Goal: Transaction & Acquisition: Purchase product/service

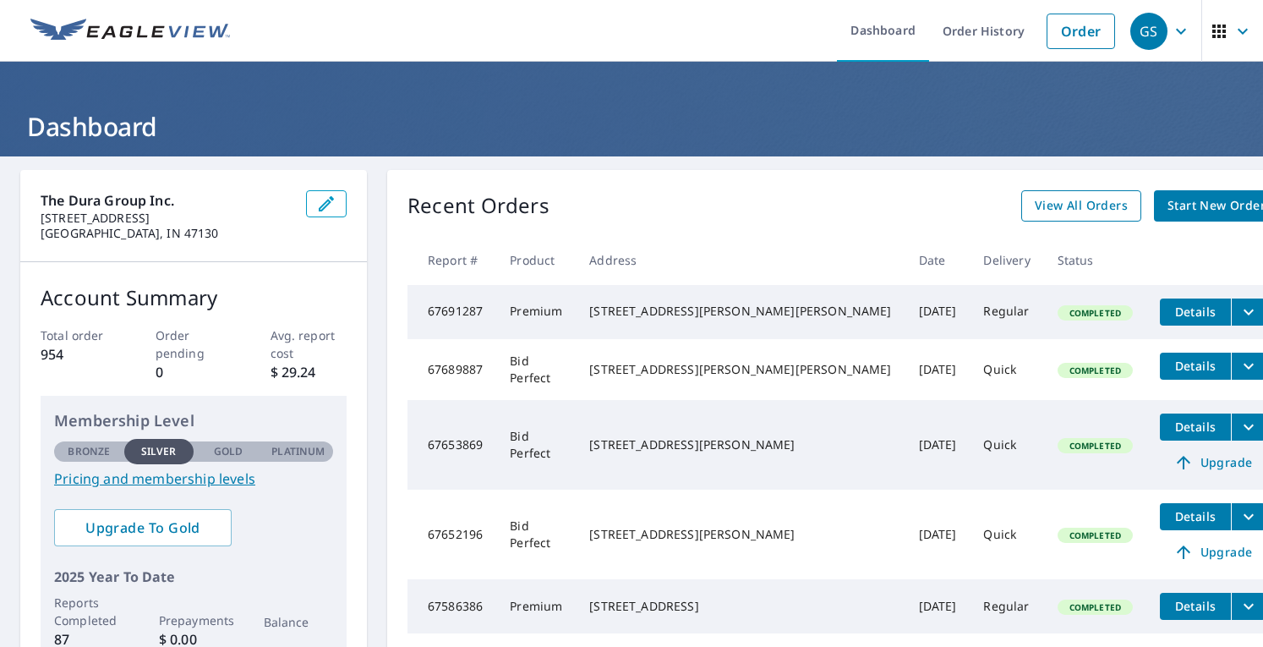
click at [1034, 203] on span "View All Orders" at bounding box center [1080, 205] width 93 height 21
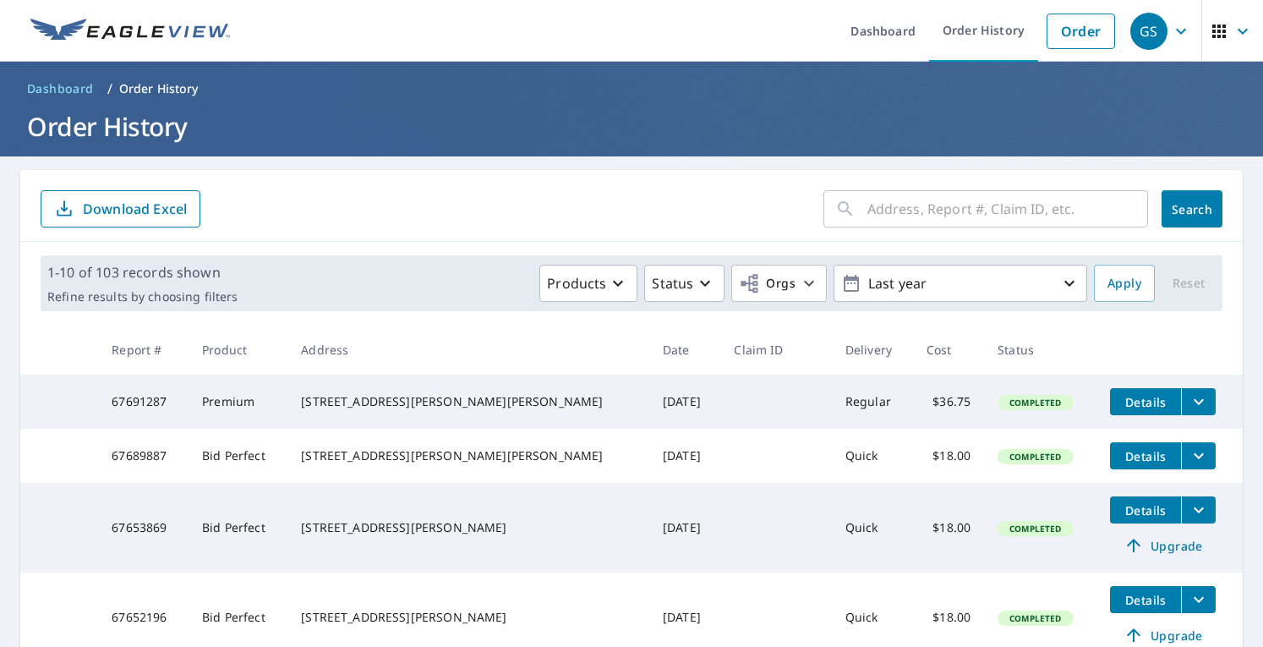
click at [905, 216] on input "text" at bounding box center [1007, 208] width 281 height 47
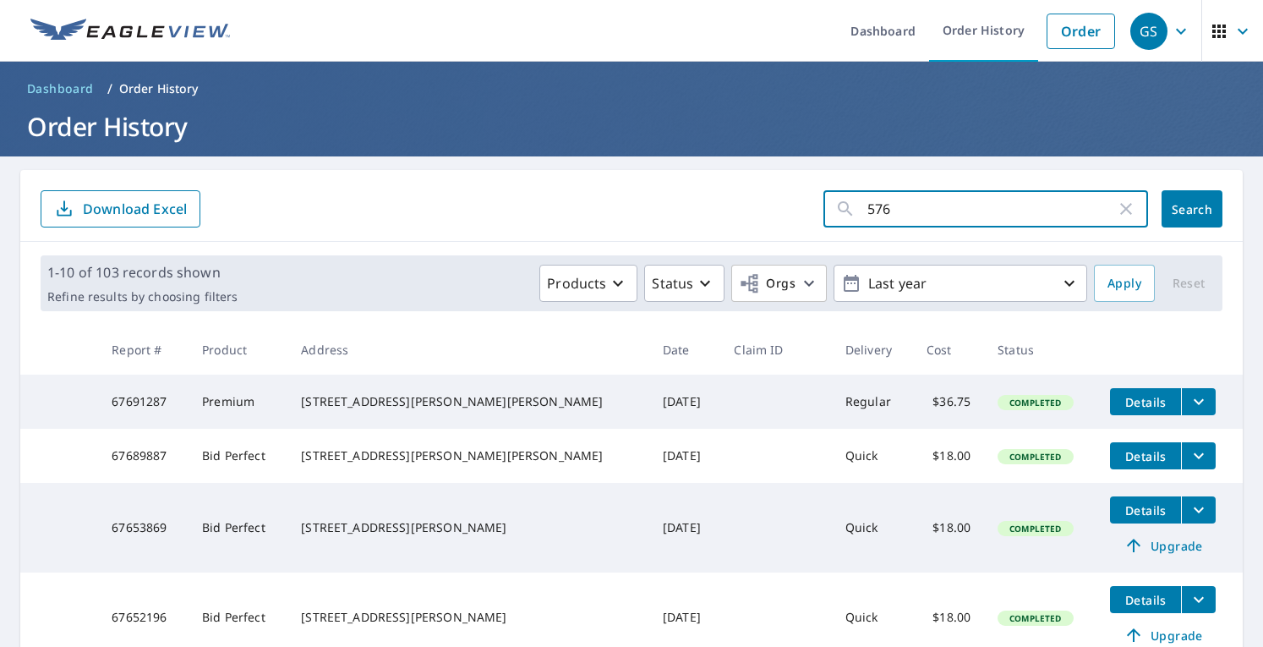
type input "5764"
click button "Search" at bounding box center [1191, 208] width 61 height 37
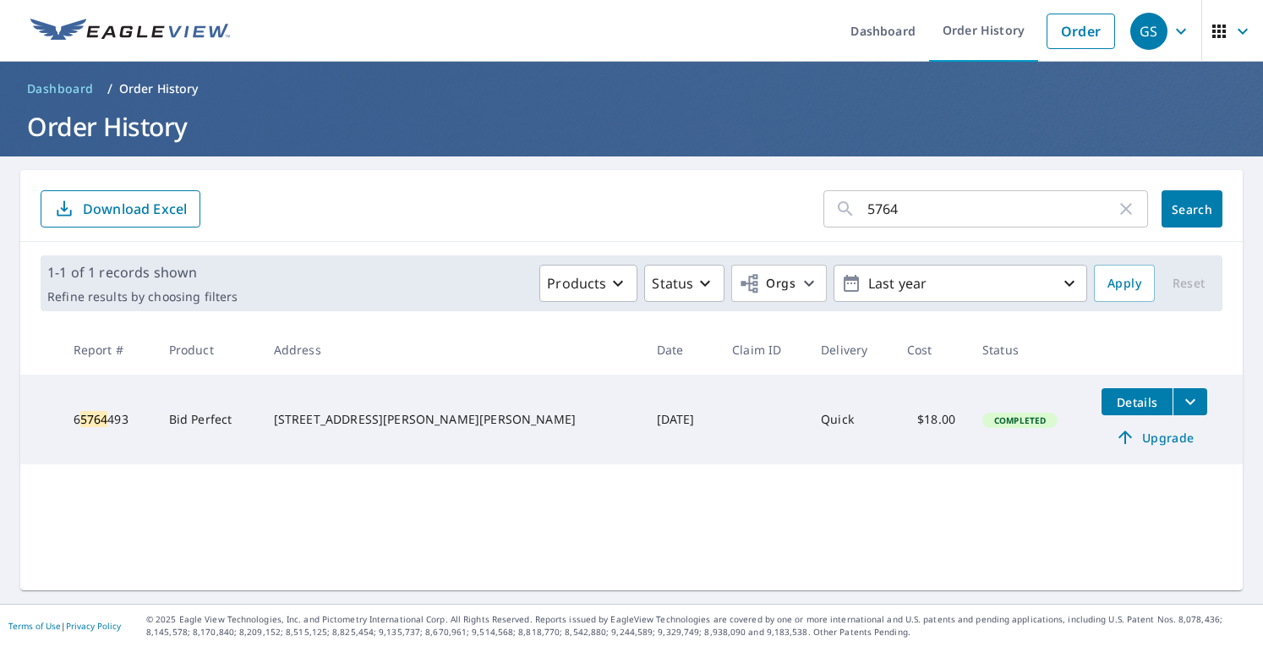
click at [923, 210] on input "5764" at bounding box center [991, 208] width 248 height 47
type input "5"
type input "Lentzier Trace"
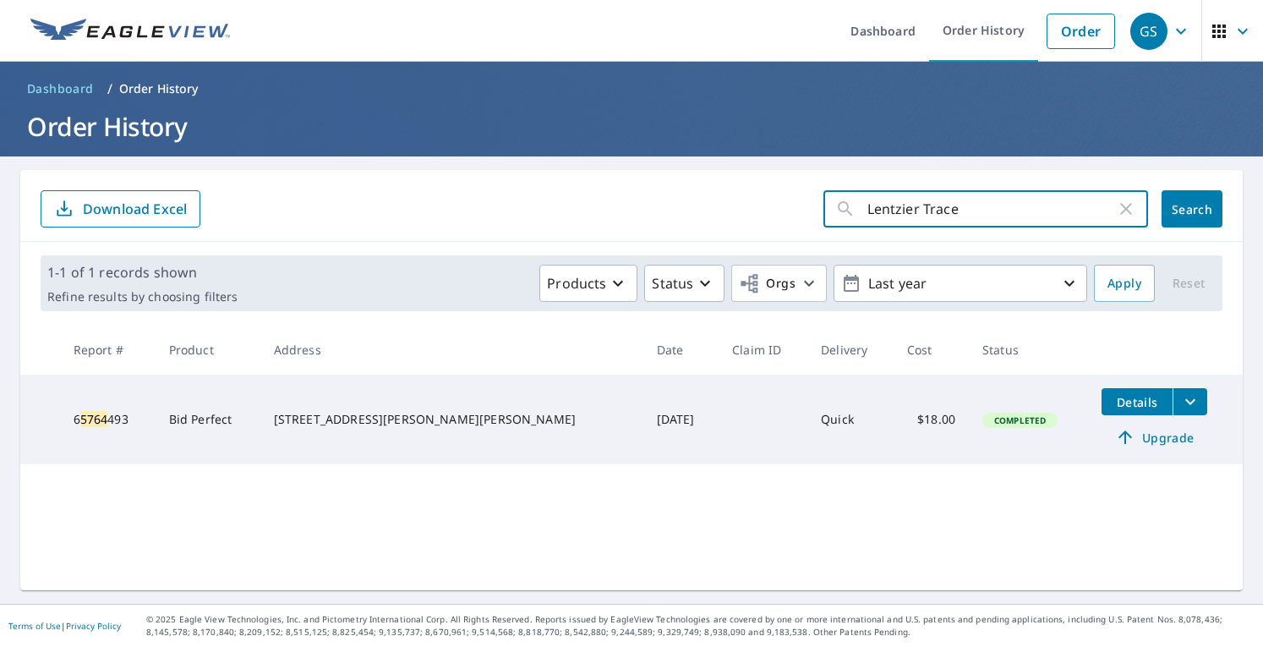
click button "Search" at bounding box center [1191, 208] width 61 height 37
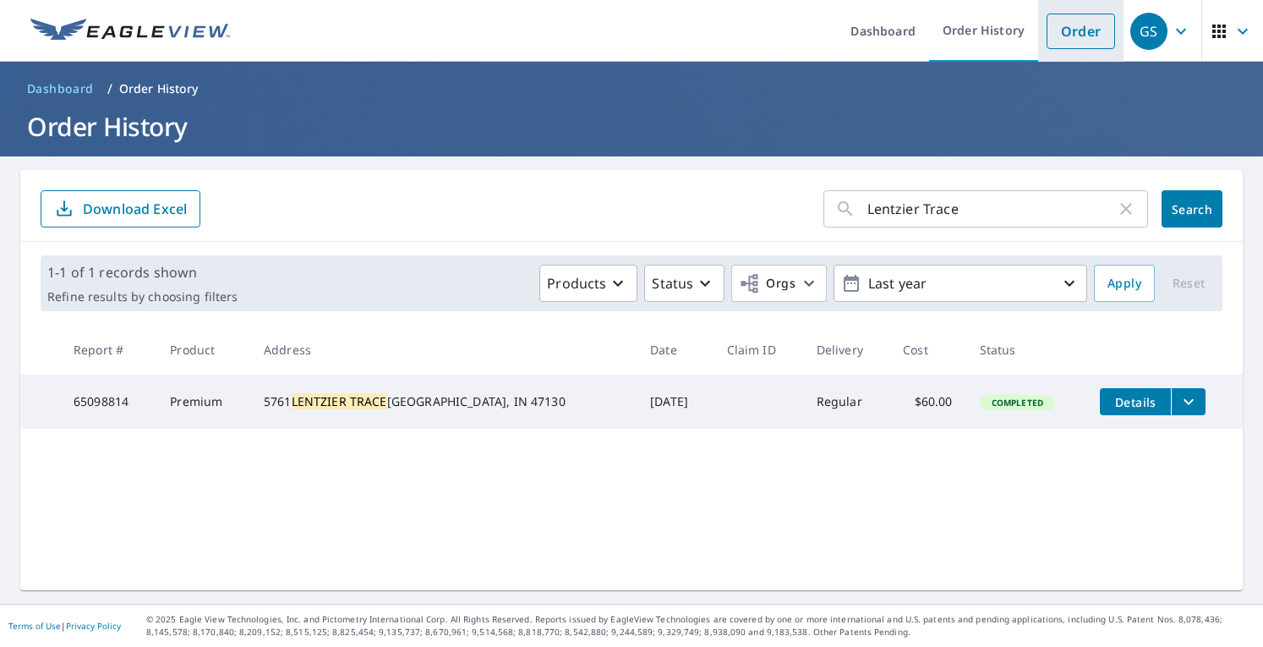
click at [1059, 33] on link "Order" at bounding box center [1080, 31] width 68 height 35
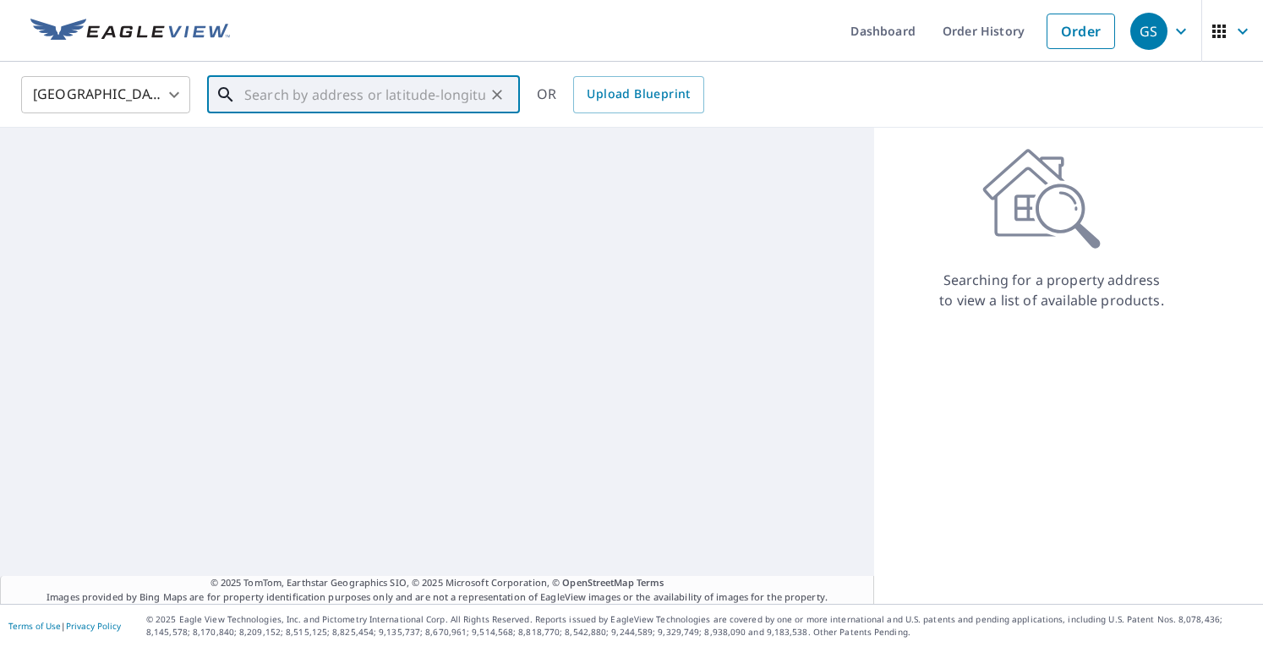
click at [277, 77] on input "text" at bounding box center [364, 94] width 241 height 47
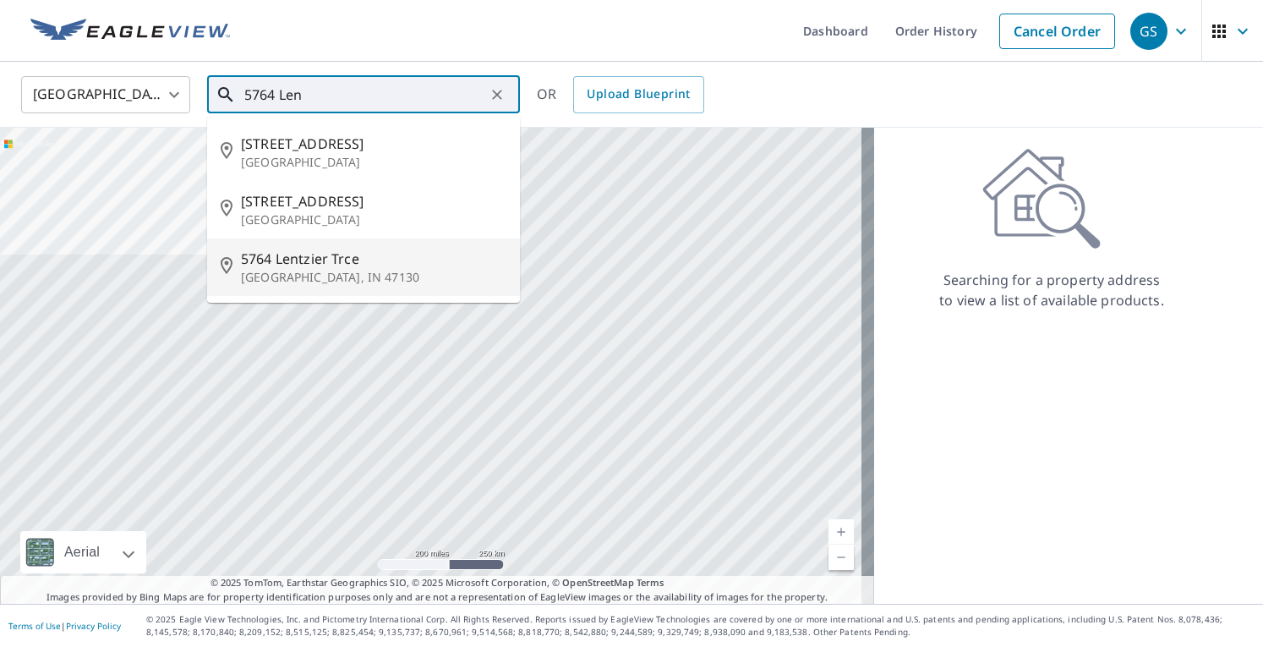
click at [291, 266] on span "5764 Lentzier Trce" at bounding box center [373, 258] width 265 height 20
type input "[STREET_ADDRESS]"
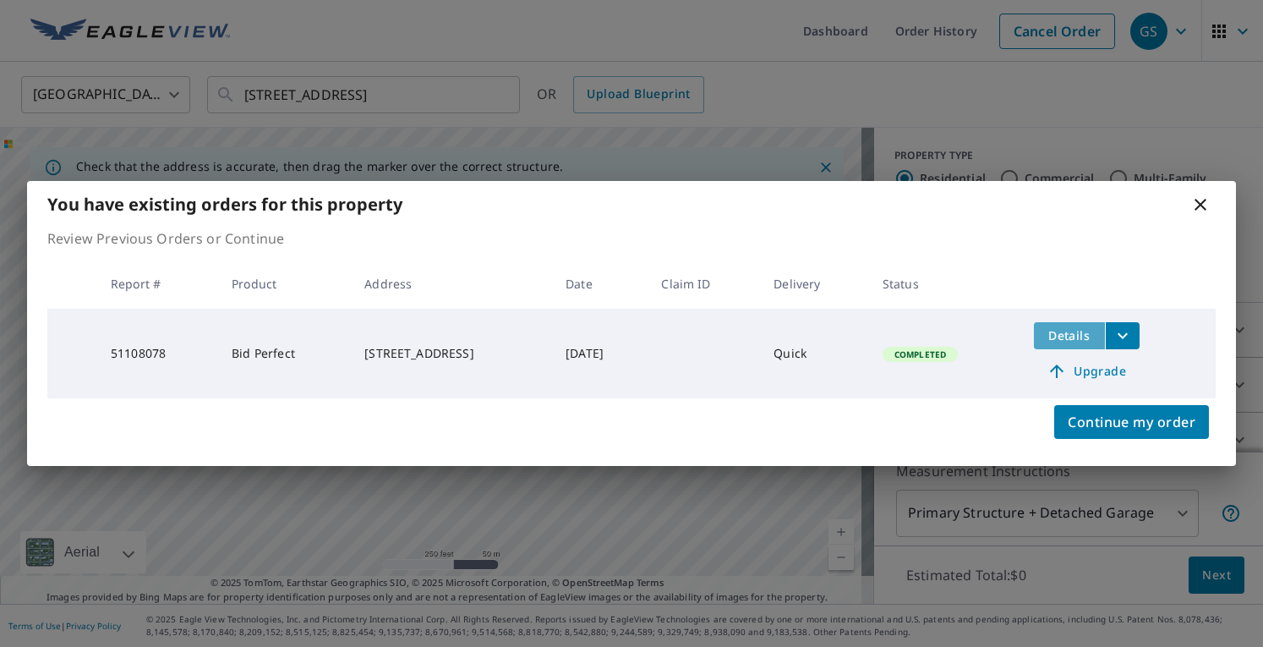
click at [1083, 338] on span "Details" at bounding box center [1069, 335] width 51 height 16
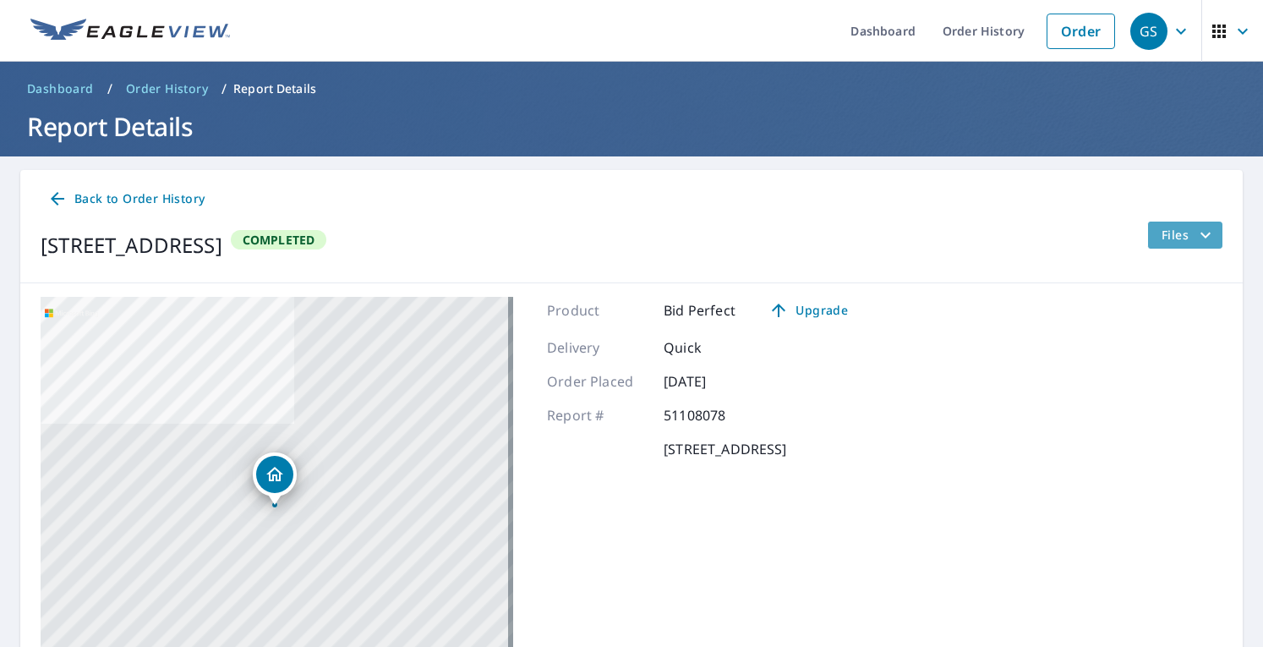
click at [1200, 234] on icon "filesDropdownBtn-51108078" at bounding box center [1205, 235] width 20 height 20
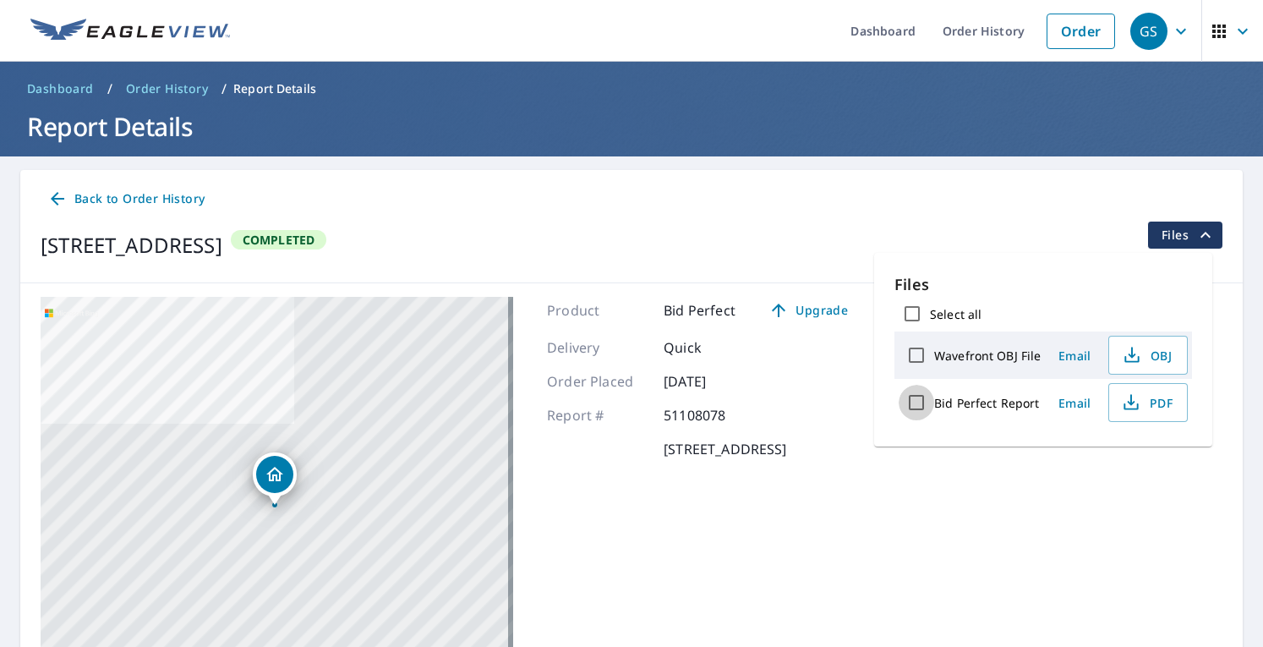
click at [919, 403] on input "Bid Perfect Report" at bounding box center [915, 402] width 35 height 35
checkbox input "true"
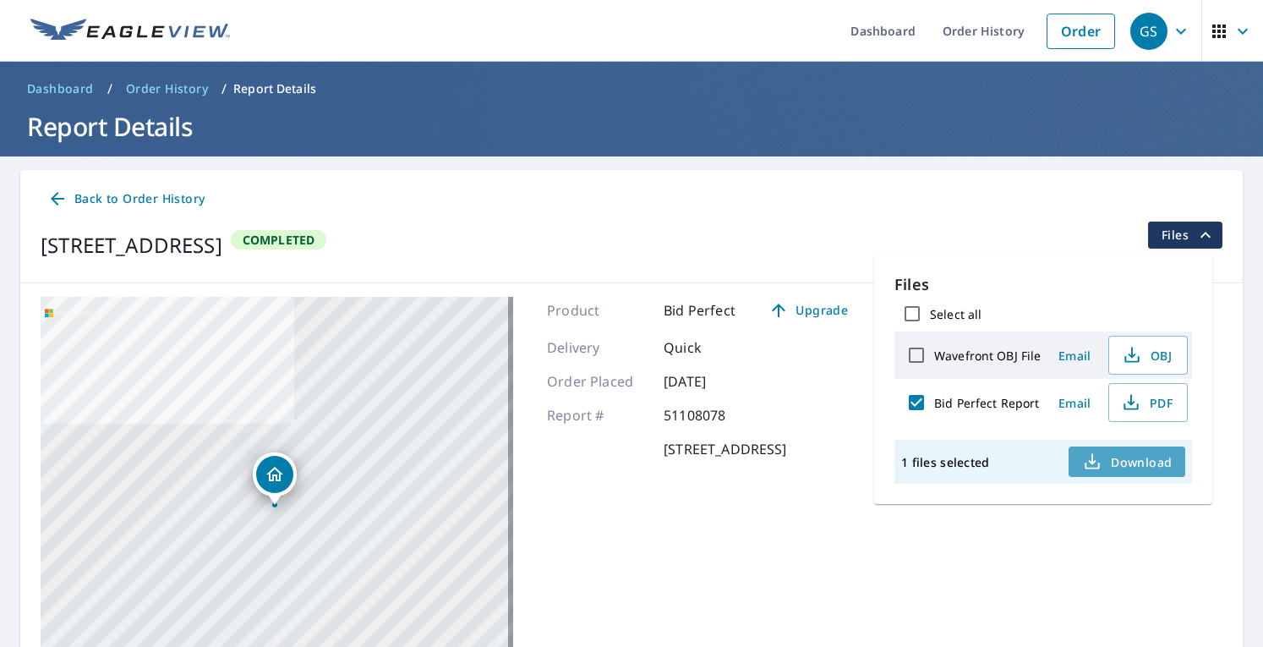
click at [1138, 461] on span "Download" at bounding box center [1127, 461] width 90 height 20
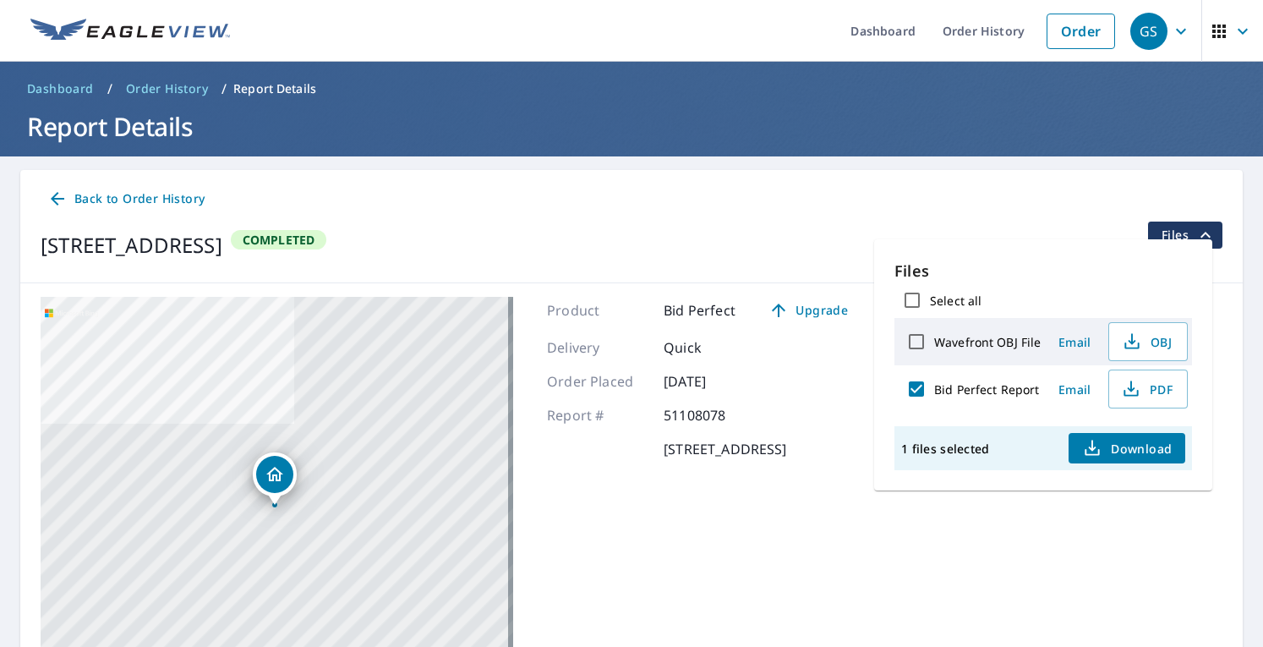
scroll to position [141, 0]
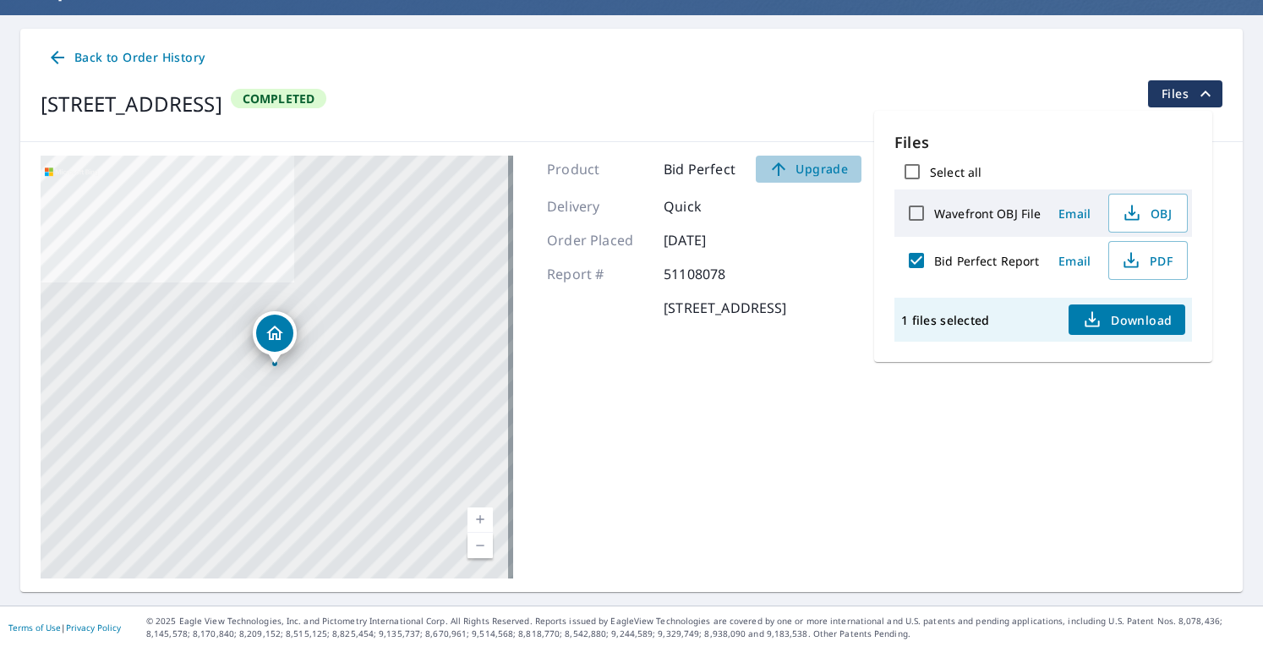
click at [805, 163] on span "Upgrade" at bounding box center [808, 169] width 85 height 20
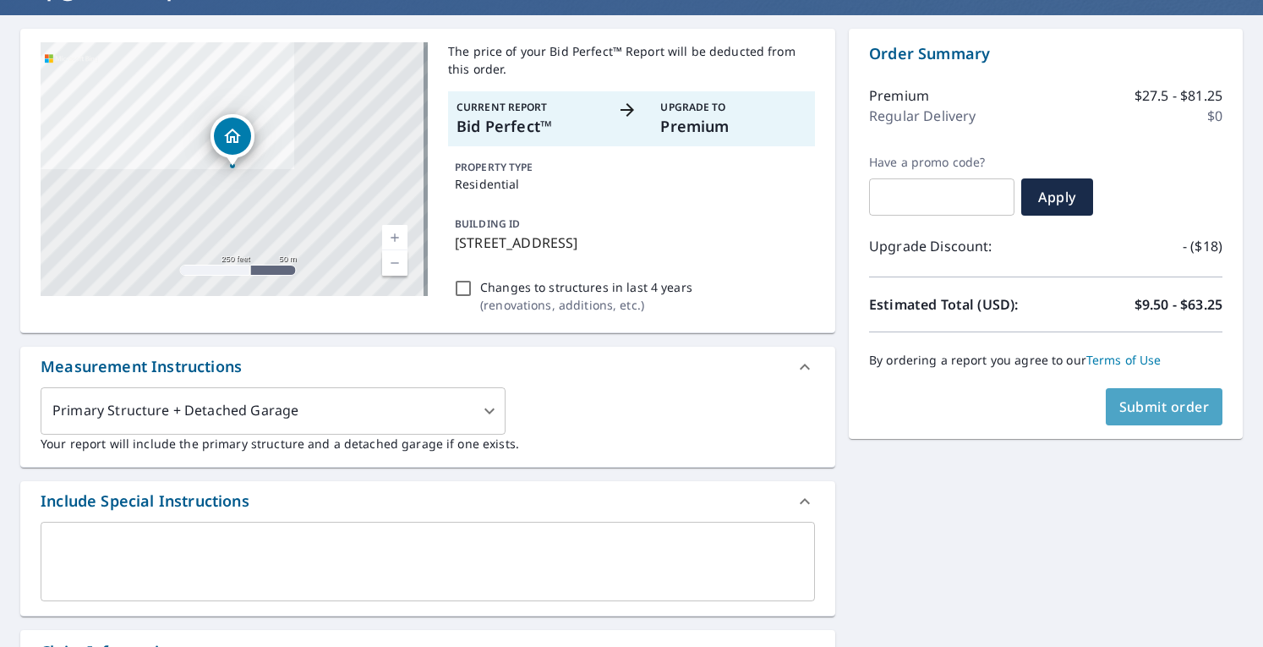
click at [1172, 408] on span "Submit order" at bounding box center [1164, 406] width 90 height 19
checkbox input "true"
